Goal: Transaction & Acquisition: Obtain resource

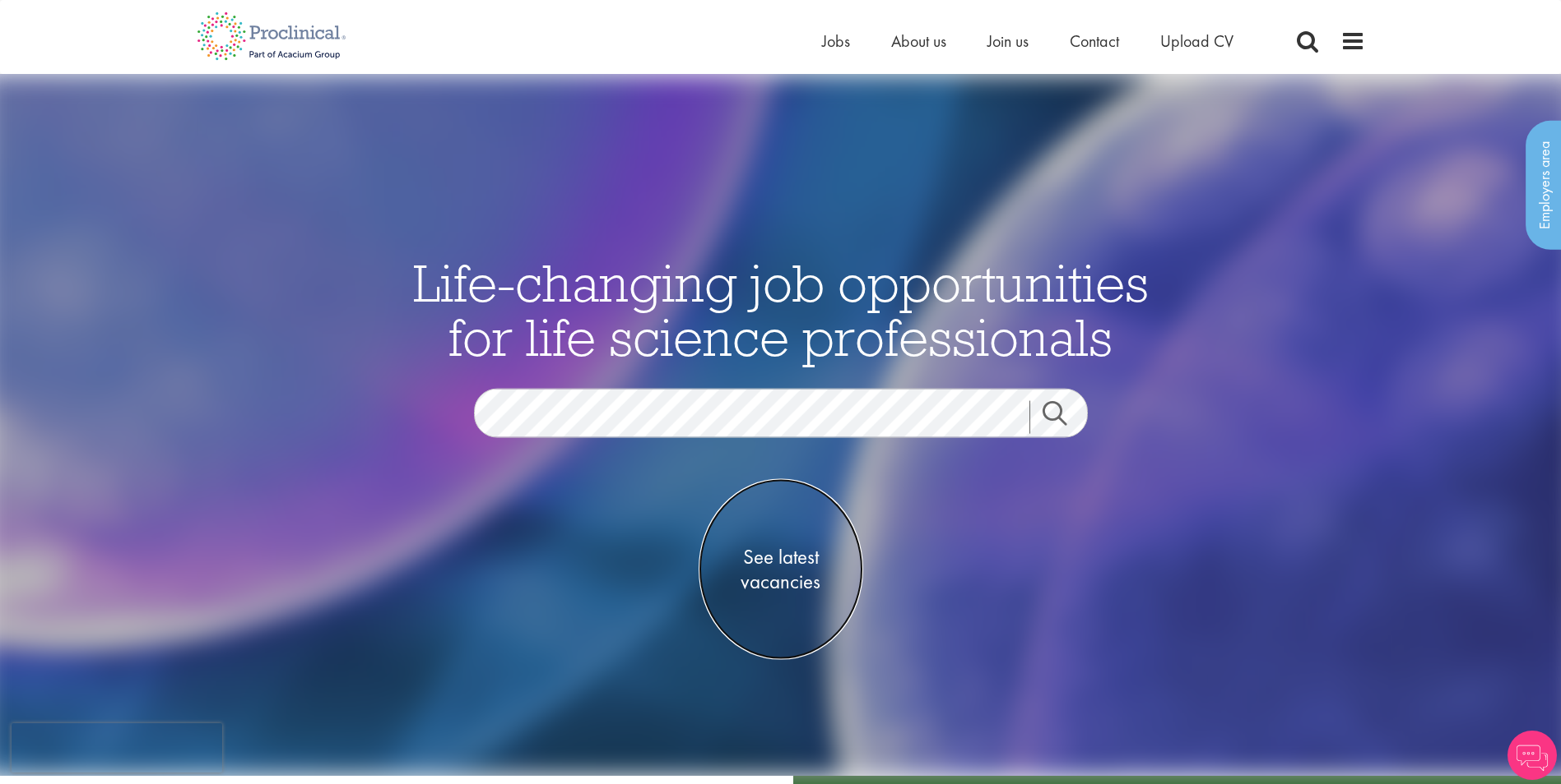
click at [775, 562] on span "See latest vacancies" at bounding box center [780, 569] width 165 height 50
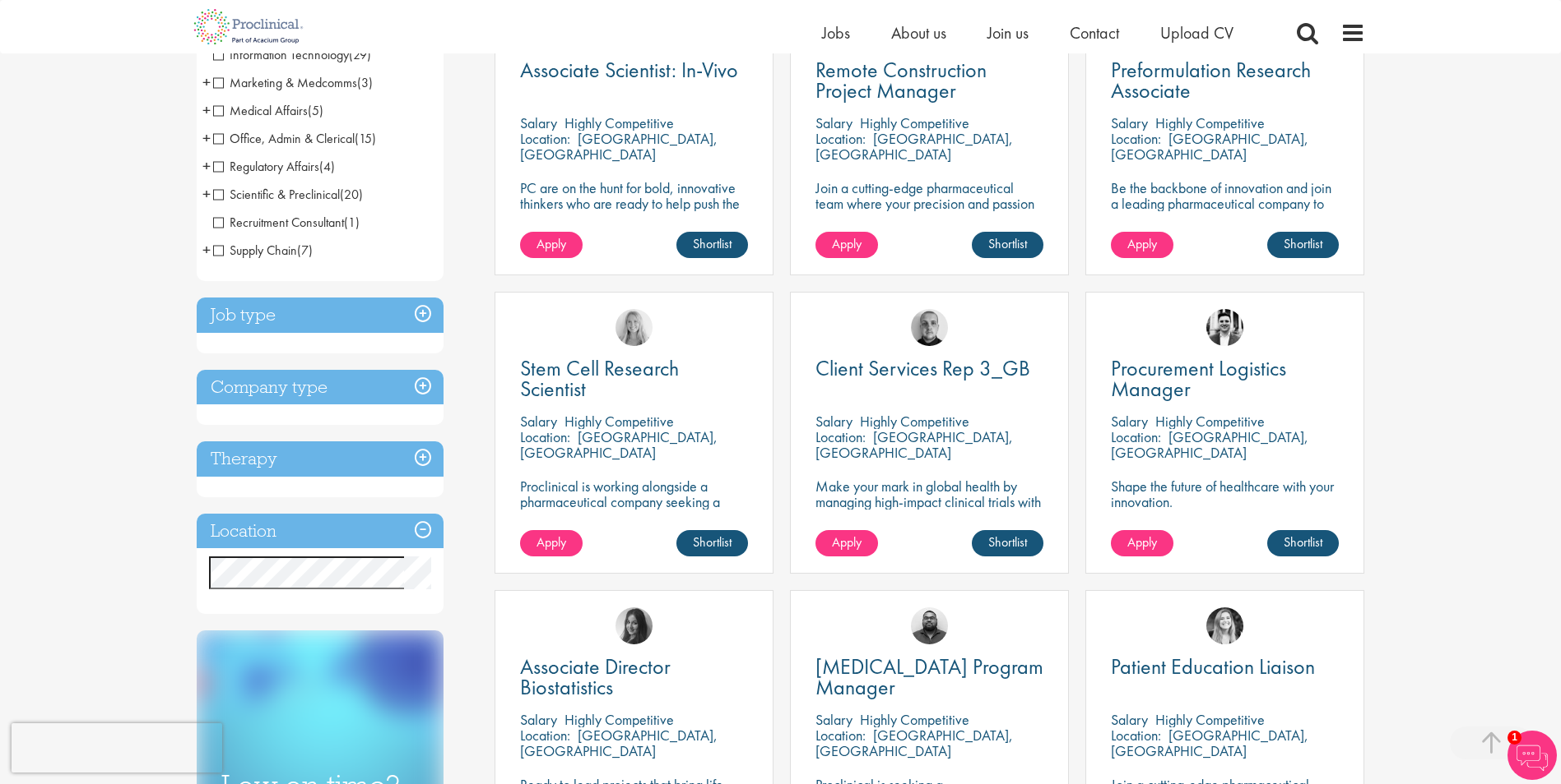
scroll to position [378, 0]
click at [944, 376] on span "Client Services Rep 3_GB" at bounding box center [922, 367] width 215 height 28
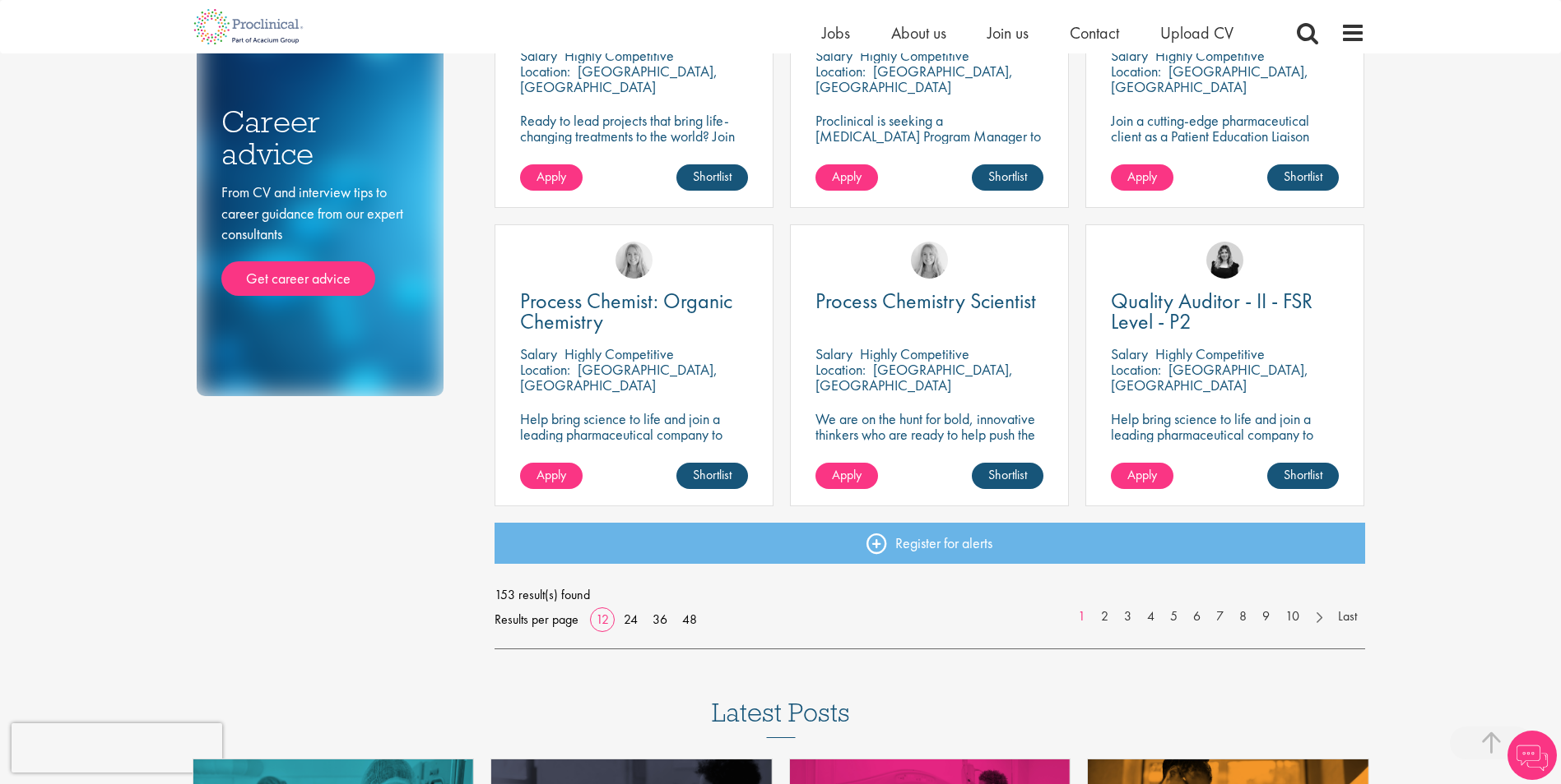
scroll to position [1044, 0]
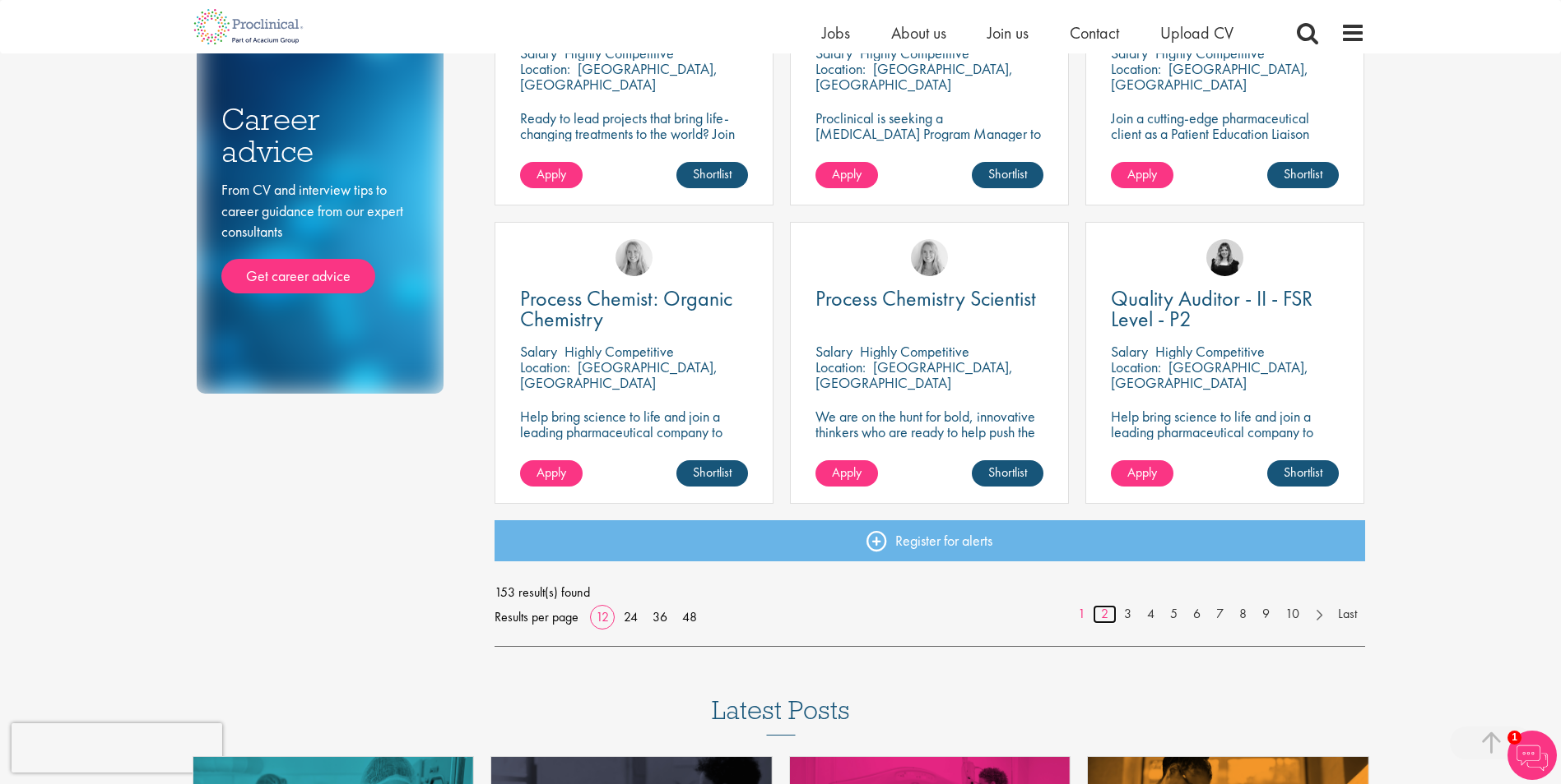
click at [1099, 616] on link "2" at bounding box center [1104, 615] width 24 height 19
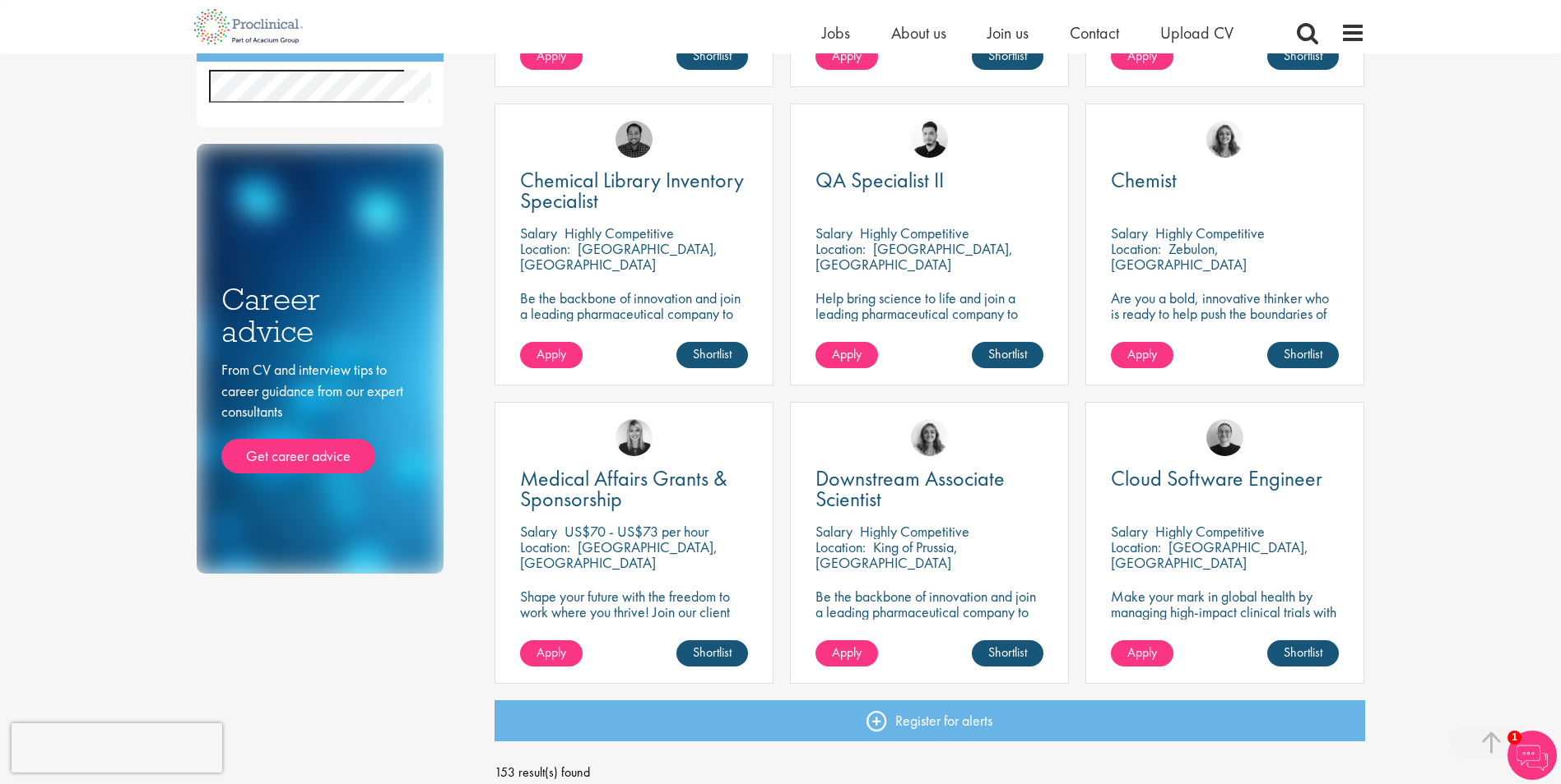
scroll to position [871, 0]
